Goal: Check status: Check status

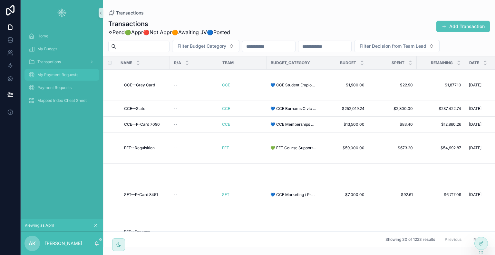
click at [62, 74] on span "My Payment Requests" at bounding box center [57, 74] width 41 height 5
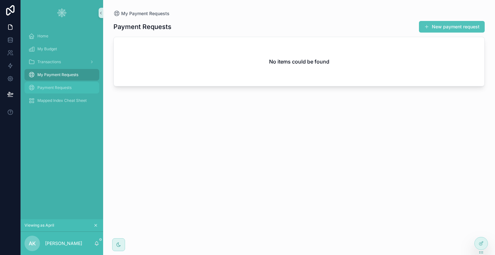
click at [52, 86] on span "Payment Requests" at bounding box center [54, 87] width 34 height 5
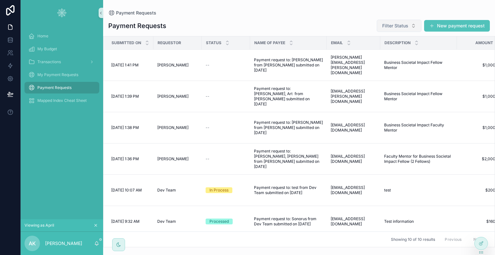
click at [393, 26] on span "Filter Status" at bounding box center [395, 26] width 26 height 6
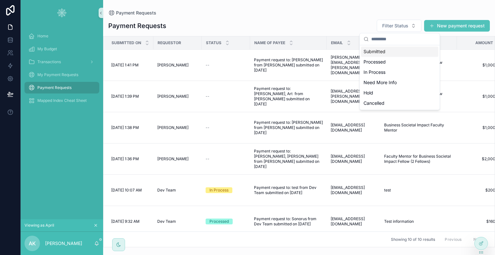
click at [393, 52] on div "Submitted" at bounding box center [399, 51] width 77 height 10
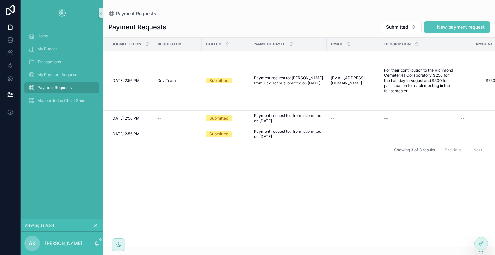
click at [280, 194] on div "Submitted on Requestor Status Name of Payee Email Description Amount Start End …" at bounding box center [298, 142] width 391 height 209
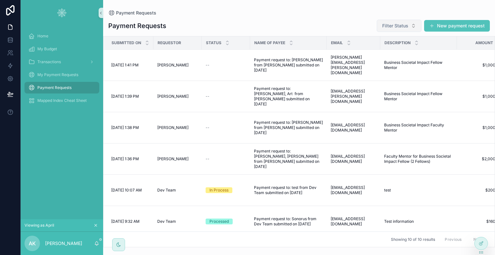
click at [403, 27] on span "Filter Status" at bounding box center [395, 26] width 26 height 6
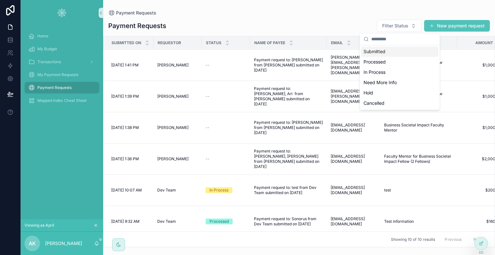
click at [381, 53] on div "Submitted" at bounding box center [399, 51] width 77 height 10
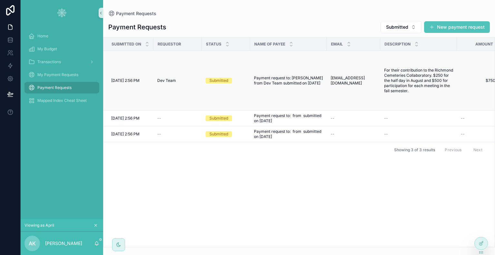
click at [239, 79] on div "Submitted" at bounding box center [226, 81] width 41 height 6
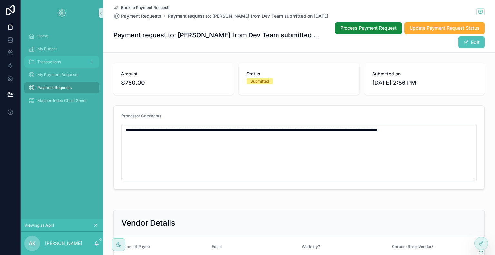
click at [189, 18] on span "Payment request to: [PERSON_NAME] from Dev Team submitted on [DATE]" at bounding box center [248, 16] width 161 height 6
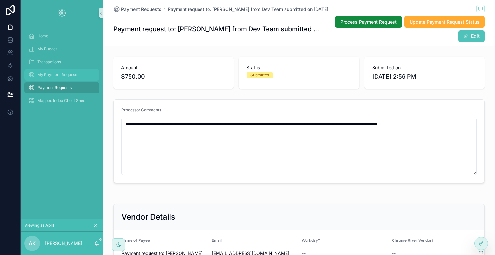
click at [72, 75] on span "My Payment Requests" at bounding box center [57, 74] width 41 height 5
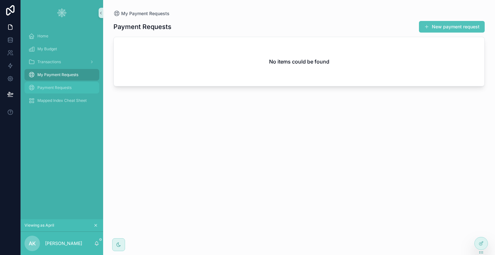
click at [63, 87] on span "Payment Requests" at bounding box center [54, 87] width 34 height 5
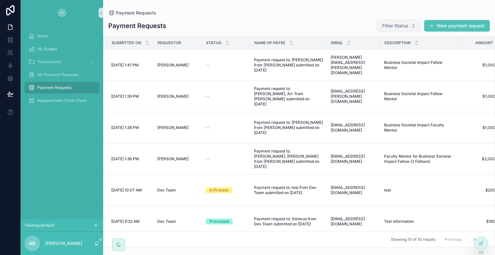
click at [396, 25] on span "Filter Status" at bounding box center [395, 26] width 26 height 6
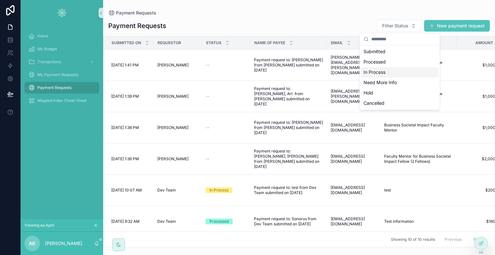
click at [344, 26] on div "Payment Requests Filter Status New payment request" at bounding box center [299, 25] width 382 height 13
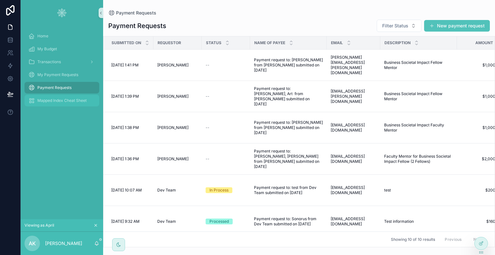
click at [55, 103] on span "Mapped Index Cheat Sheet" at bounding box center [61, 100] width 49 height 5
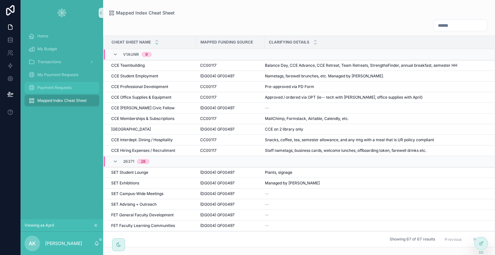
click at [62, 89] on span "Payment Requests" at bounding box center [54, 87] width 34 height 5
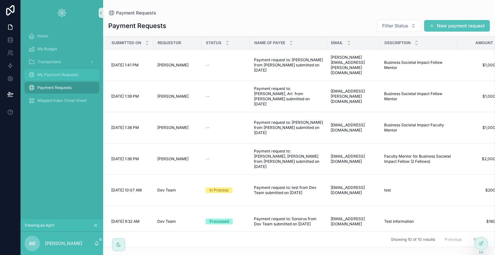
click at [61, 73] on span "My Payment Requests" at bounding box center [57, 74] width 41 height 5
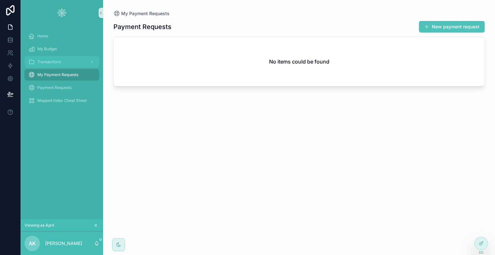
click at [61, 63] on div "Transactions" at bounding box center [61, 62] width 67 height 10
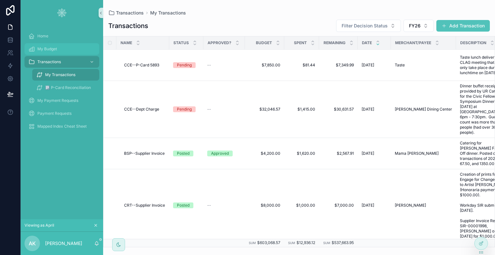
click at [61, 49] on div "My Budget" at bounding box center [61, 49] width 67 height 10
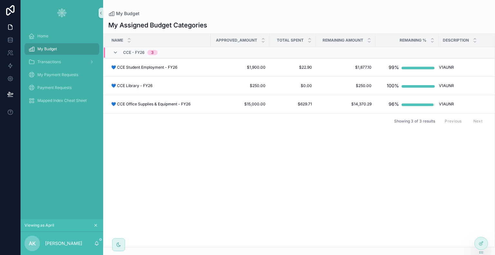
click at [214, 149] on div "Name Approved_Amount Total Spent Remaining Amount Remaining % Description CCE -…" at bounding box center [298, 140] width 391 height 213
click at [230, 175] on div "Name Approved_Amount Total Spent Remaining Amount Remaining % Description CCE -…" at bounding box center [298, 140] width 391 height 213
